Goal: Contribute content: Add original content to the website for others to see

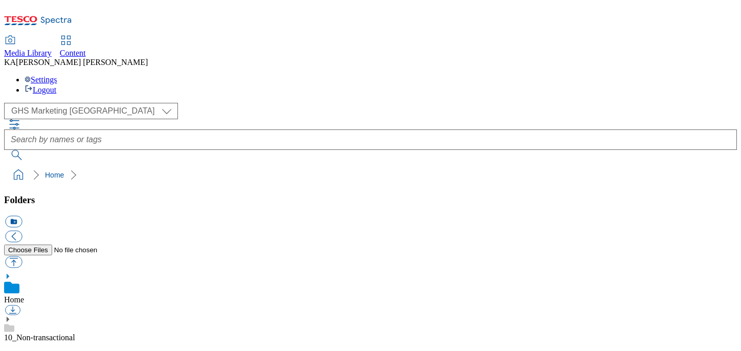
scroll to position [154, 0]
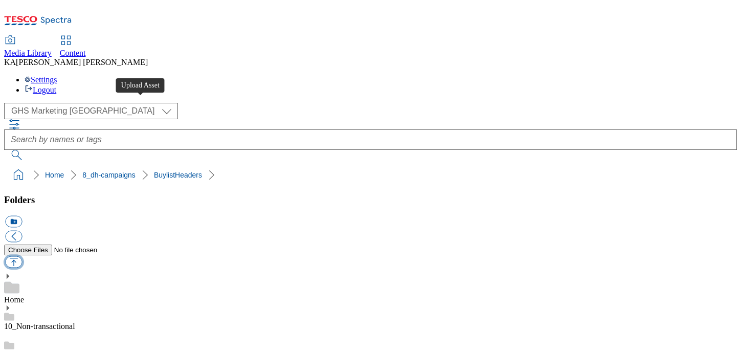
click at [22, 256] on button "button" at bounding box center [13, 262] width 17 height 12
type input "C:\fakepath\1756893358339-ad541649_Betty_Crocker_LegoBrand_H_1184x333_V3.jpg"
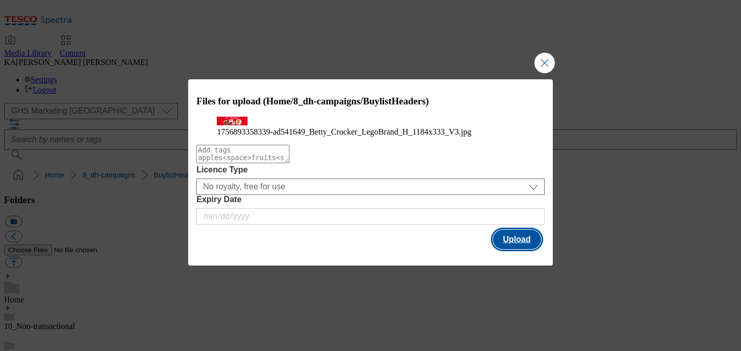
click at [508, 249] on button "Upload" at bounding box center [517, 239] width 48 height 19
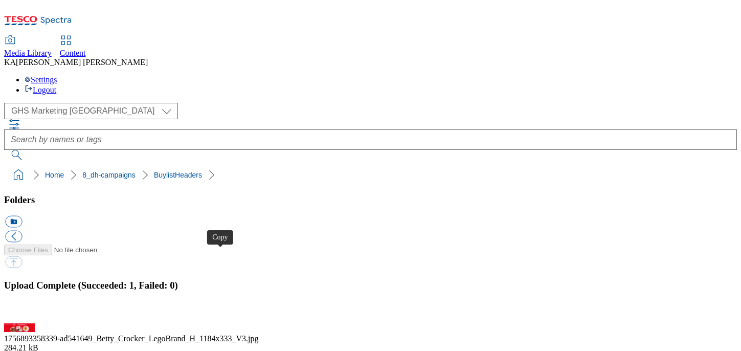
click at [20, 313] on button "button" at bounding box center [12, 318] width 15 height 10
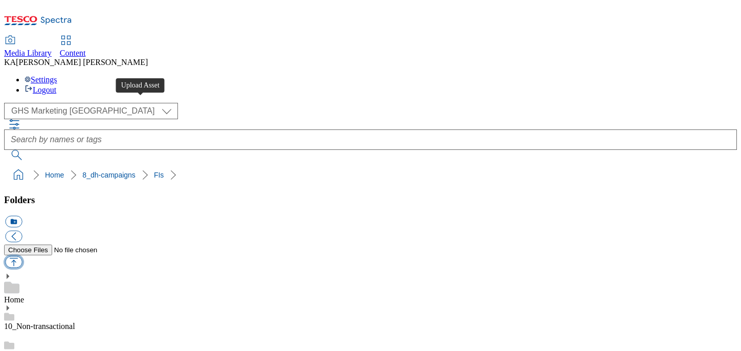
click at [22, 256] on button "button" at bounding box center [13, 262] width 17 height 12
type input "C:\fakepath\1756975681822-ad541649_Betty_Crocker_LegoBrand_2560x320_V4.jpg"
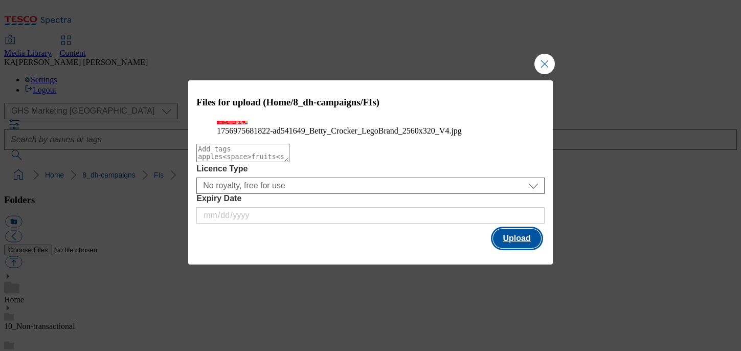
click at [515, 248] on button "Upload" at bounding box center [517, 238] width 48 height 19
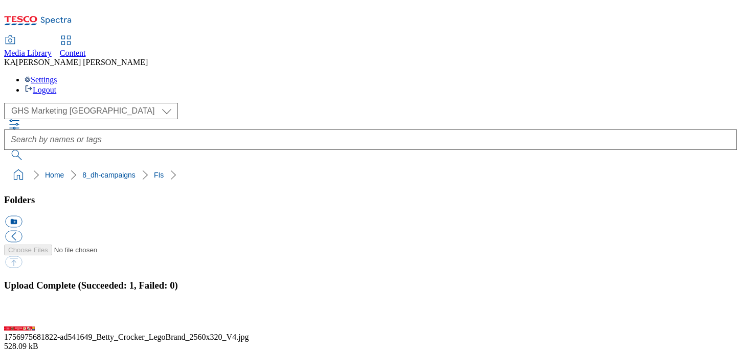
click at [20, 313] on button "button" at bounding box center [12, 318] width 15 height 10
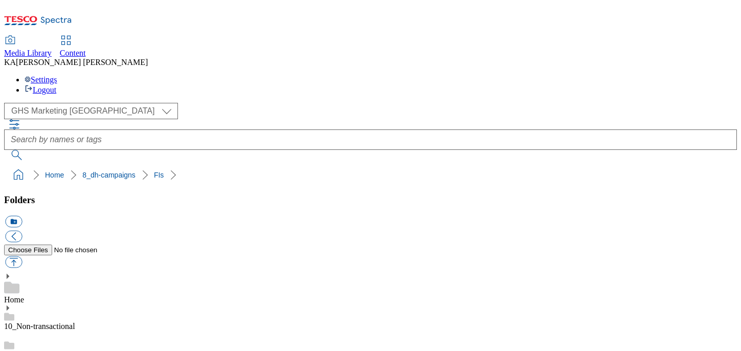
scroll to position [262, 0]
click at [22, 256] on button "button" at bounding box center [13, 262] width 17 height 12
type input "C:\fakepath\1757001520432-BLH_1184x333.png"
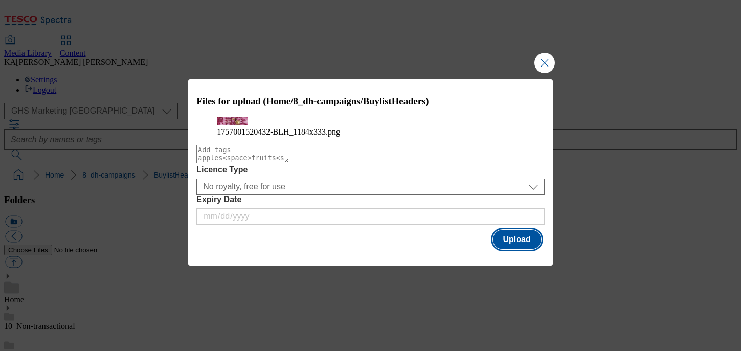
click at [527, 249] on button "Upload" at bounding box center [517, 239] width 48 height 19
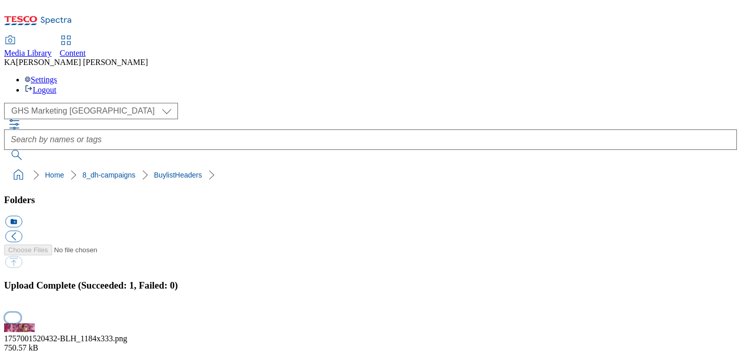
click at [20, 313] on button "button" at bounding box center [12, 318] width 15 height 10
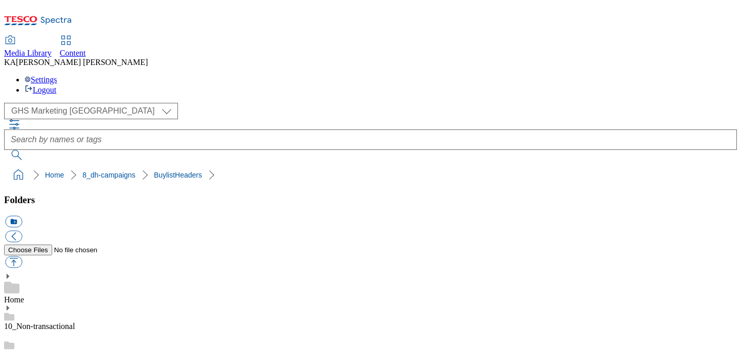
scroll to position [300, 0]
click at [22, 256] on button "button" at bounding box center [13, 262] width 17 height 12
type input "C:\fakepath\1757001936624-Desktop.png"
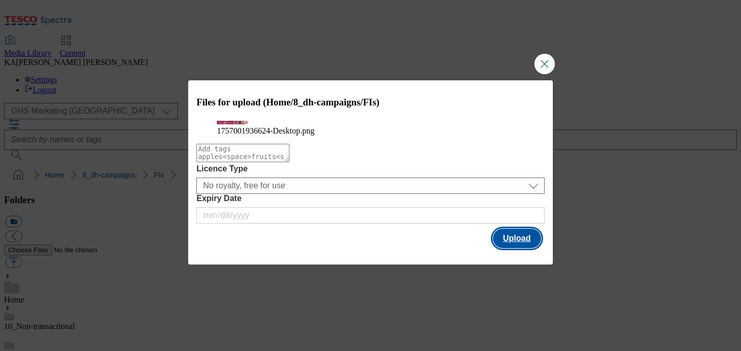
click at [519, 248] on button "Upload" at bounding box center [517, 238] width 48 height 19
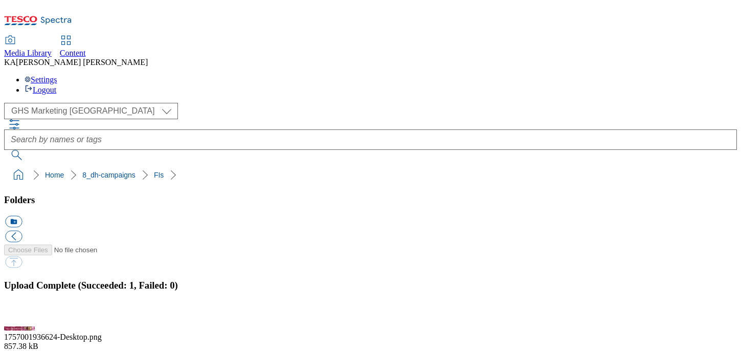
click at [20, 313] on button "button" at bounding box center [12, 318] width 15 height 10
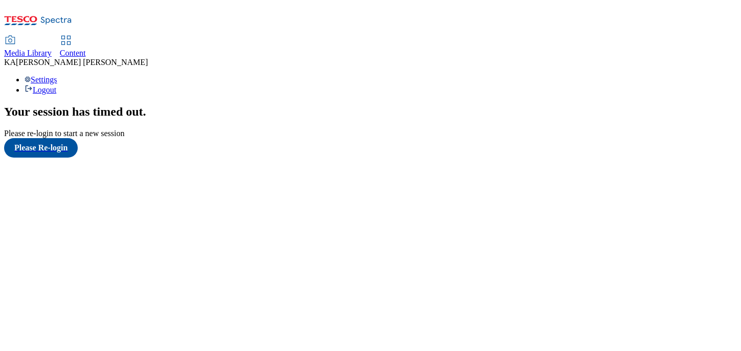
click at [86, 49] on span "Content" at bounding box center [73, 53] width 26 height 9
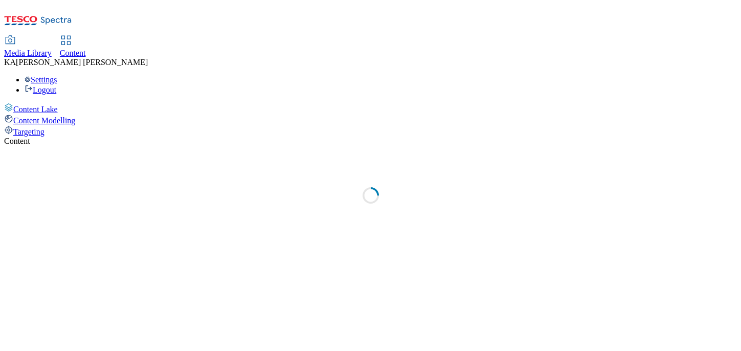
select select "ghs-[GEOGRAPHIC_DATA]"
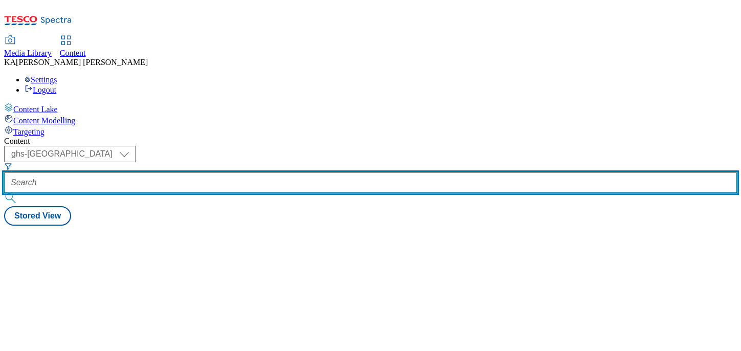
click at [236, 172] on input "text" at bounding box center [370, 182] width 733 height 20
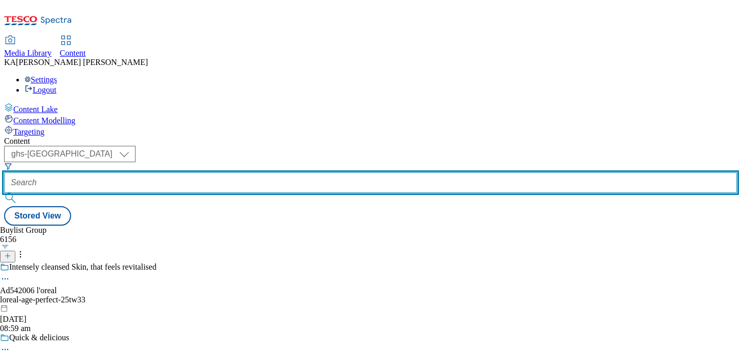
paste input "[PERSON_NAME]-25tw28"
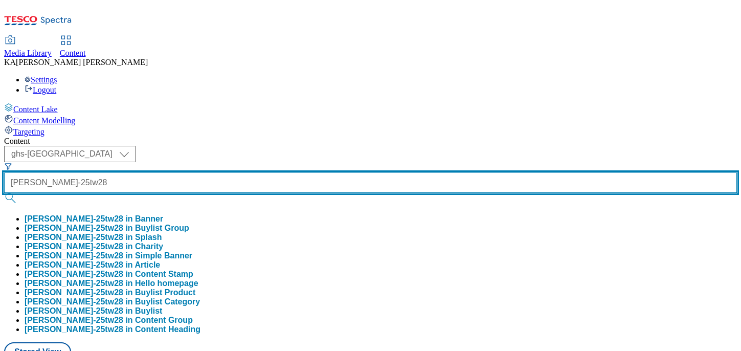
type input "[PERSON_NAME]-25tw28"
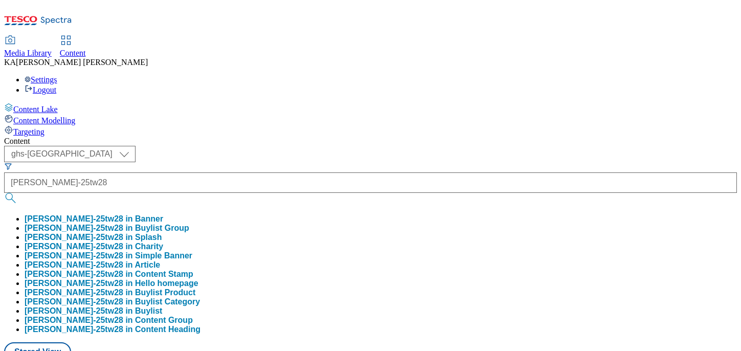
scroll to position [0, 0]
click at [189, 224] on button "[PERSON_NAME]-25tw28 in Buylist Group" at bounding box center [107, 228] width 165 height 9
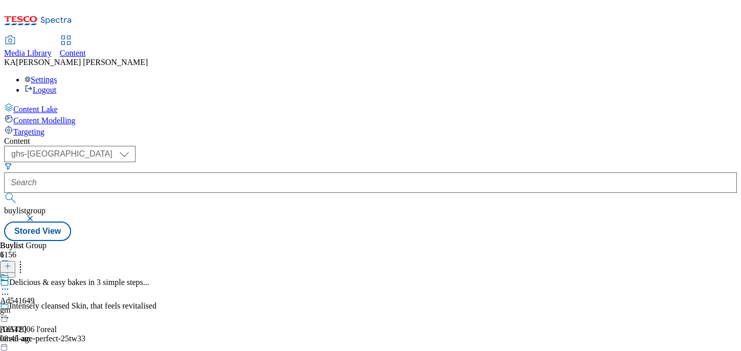
click at [10, 284] on icon at bounding box center [5, 289] width 10 height 10
click at [48, 304] on button "Edit" at bounding box center [33, 310] width 27 height 12
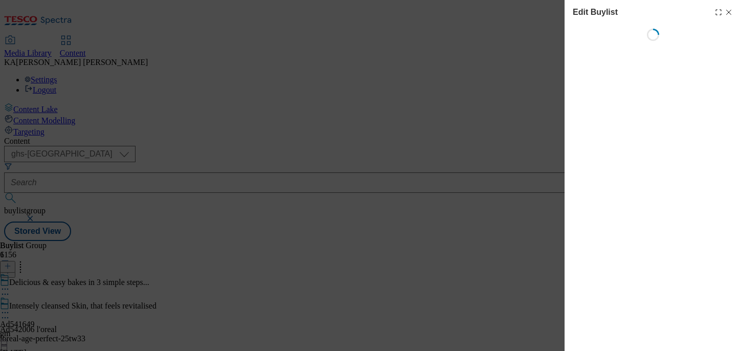
select select "tactical"
select select "supplier funded short term 1-3 weeks"
select select "dunnhumby"
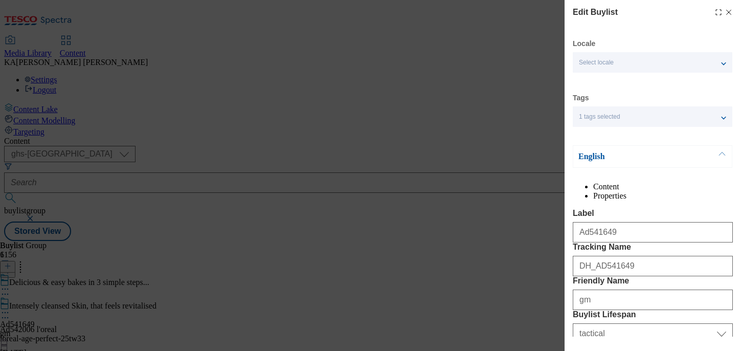
select select "Banner"
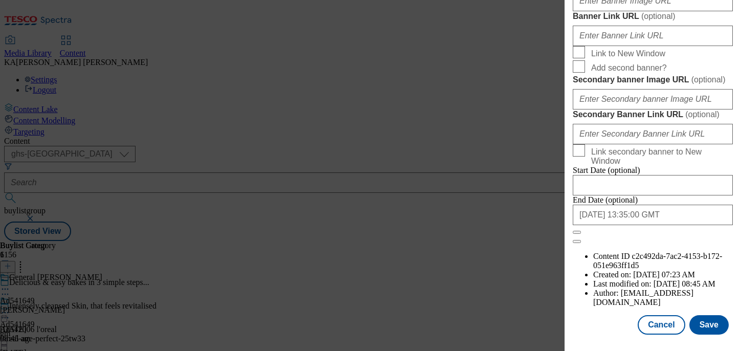
scroll to position [1051, 0]
click at [599, 11] on input "Banner Image URL ( optional )" at bounding box center [653, 1] width 160 height 20
paste input "[URL][DOMAIN_NAME]"
type input "[URL][DOMAIN_NAME]"
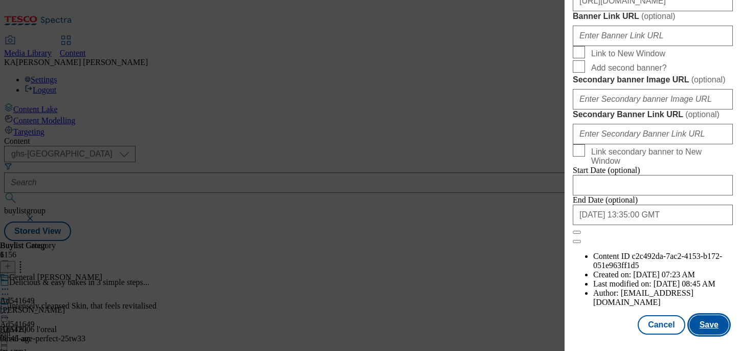
click at [703, 320] on button "Save" at bounding box center [709, 324] width 39 height 19
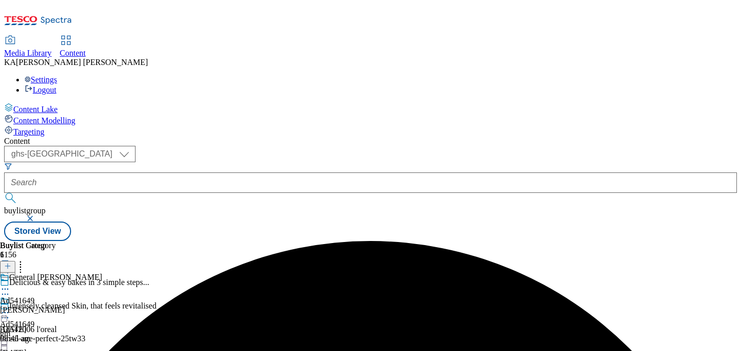
click at [10, 308] on icon at bounding box center [5, 313] width 10 height 10
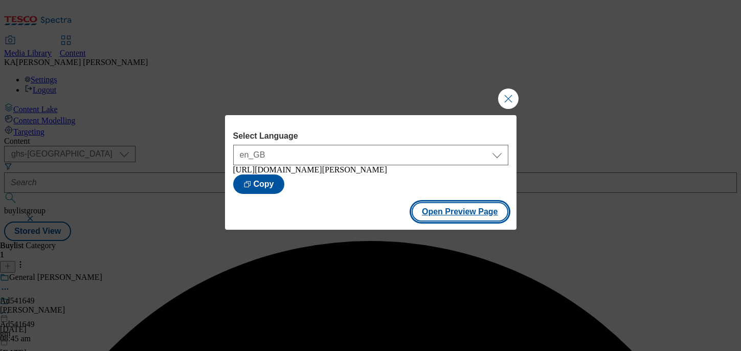
click at [428, 217] on button "Open Preview Page" at bounding box center [460, 211] width 97 height 19
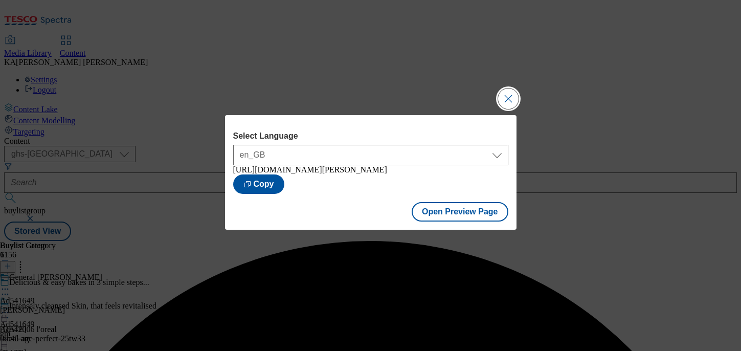
click at [506, 92] on button "Close Modal" at bounding box center [508, 99] width 20 height 20
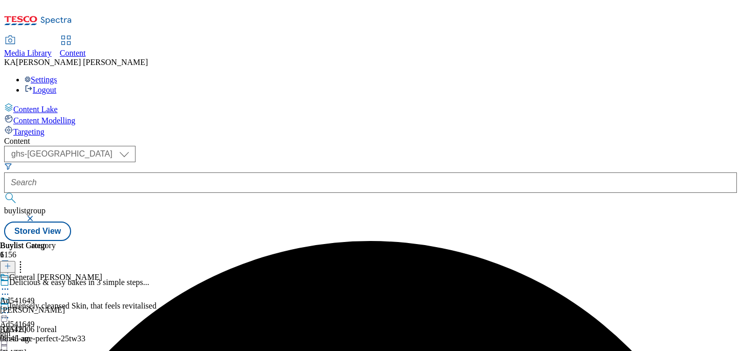
click at [10, 308] on icon at bounding box center [5, 313] width 10 height 10
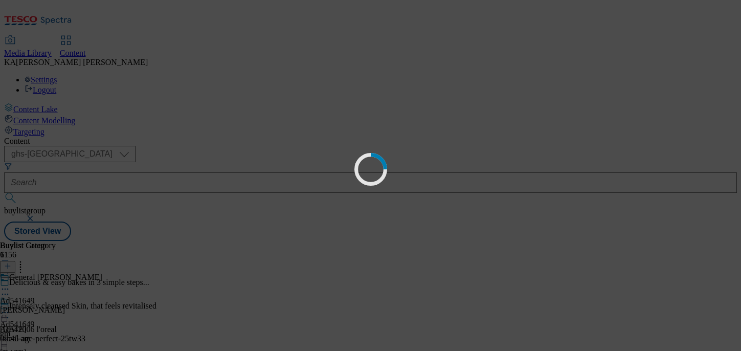
scroll to position [0, 0]
